Goal: Task Accomplishment & Management: Manage account settings

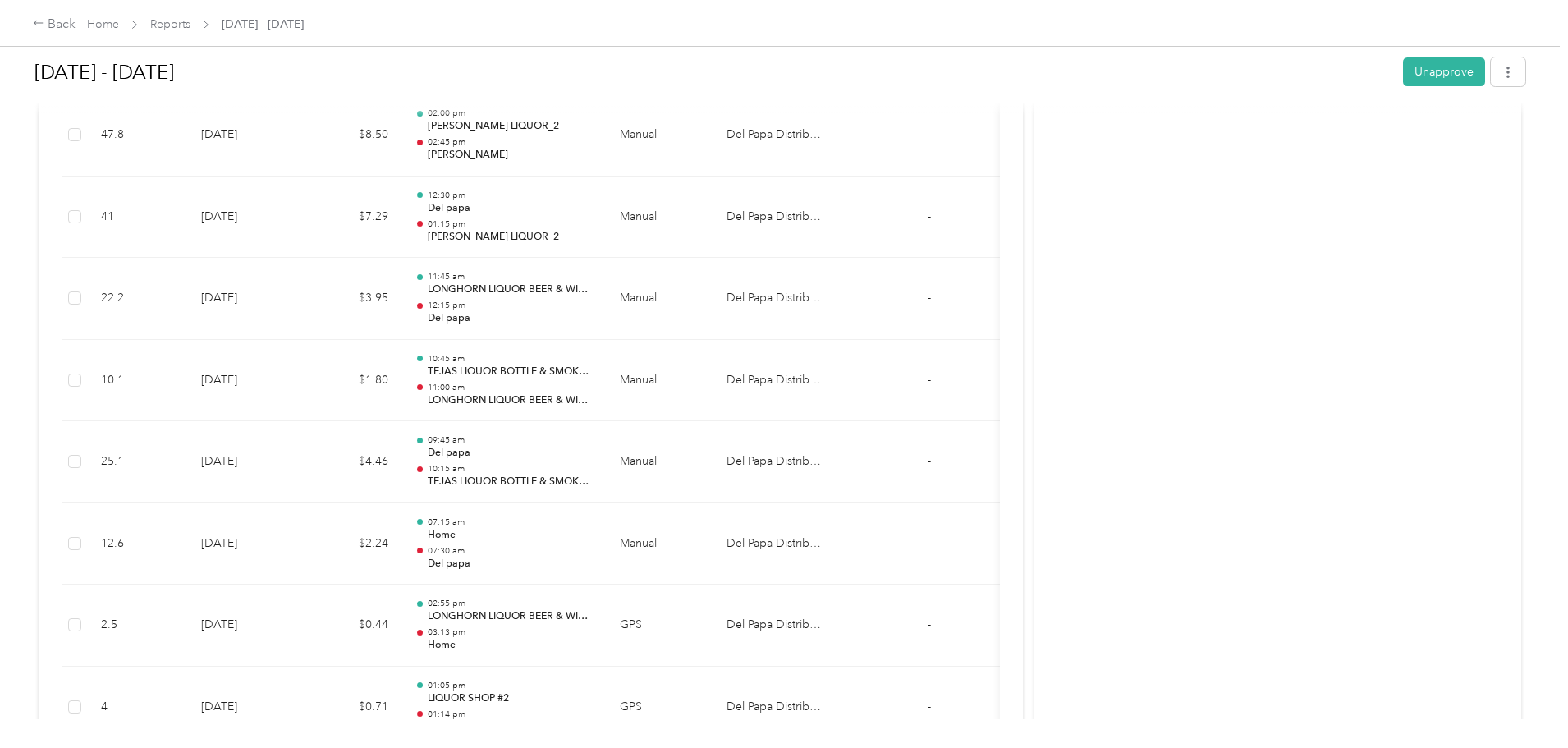
scroll to position [6533, 0]
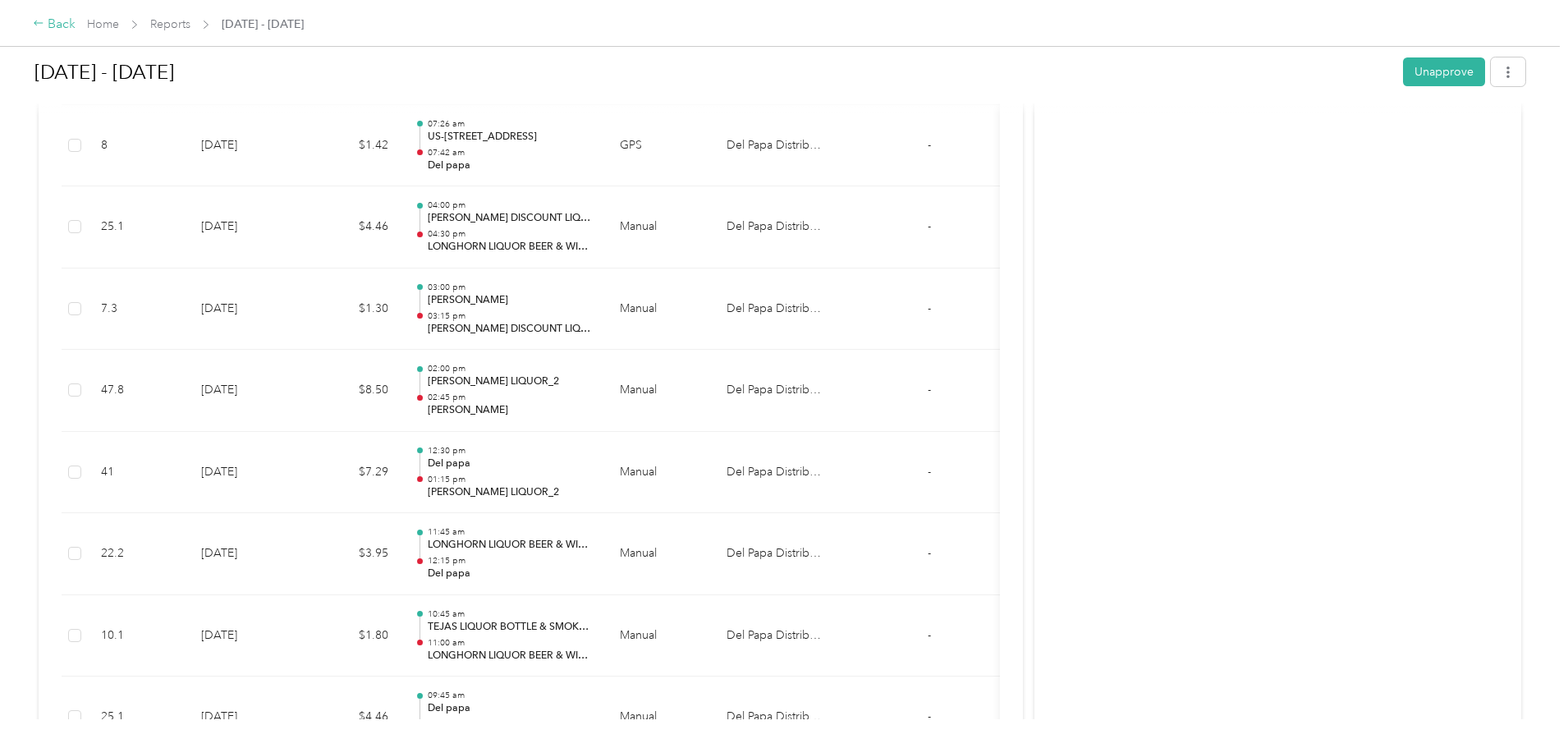
click at [44, 27] on icon at bounding box center [38, 23] width 11 height 11
